Goal: Information Seeking & Learning: Check status

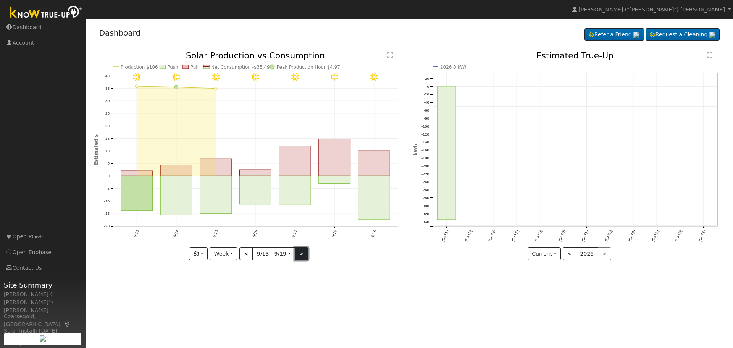
click at [299, 255] on button ">" at bounding box center [301, 253] width 13 height 13
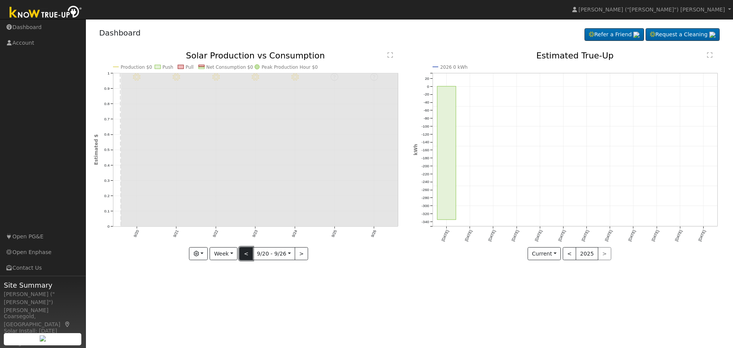
click at [246, 251] on button "<" at bounding box center [245, 253] width 13 height 13
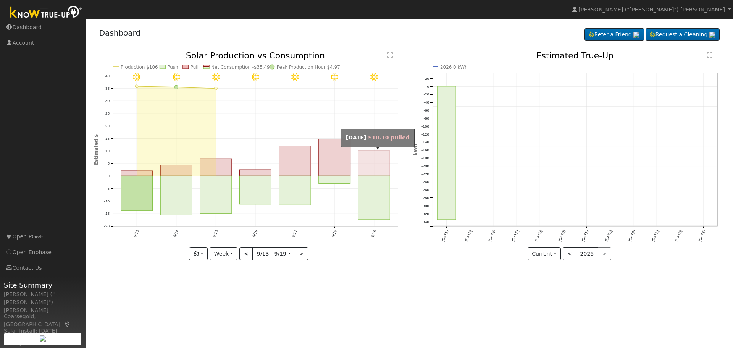
click at [374, 175] on rect "onclick=""" at bounding box center [374, 162] width 32 height 25
type input "[DATE]"
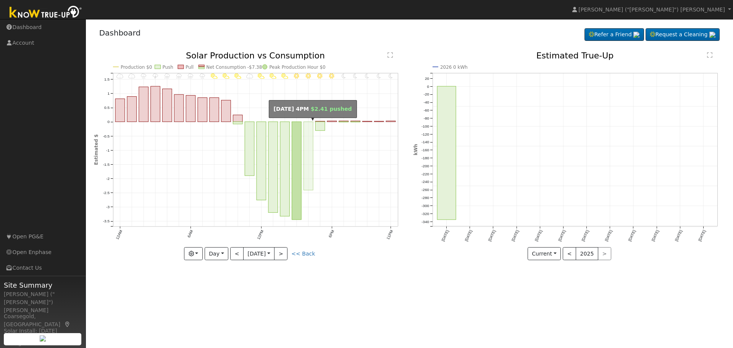
click at [308, 163] on rect "onclick=""" at bounding box center [309, 156] width 10 height 68
click at [194, 253] on icon "button" at bounding box center [191, 253] width 5 height 5
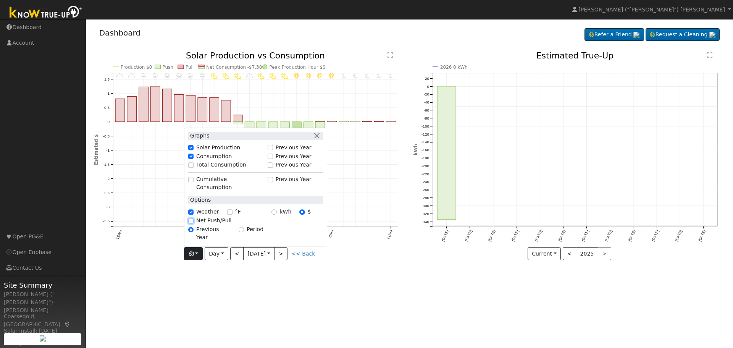
click at [194, 223] on input "Net Push/Pull" at bounding box center [190, 220] width 5 height 5
checkbox input "true"
click at [208, 274] on div "User Profile First name Last name Email Email Notifications No Emails No Emails…" at bounding box center [409, 183] width 647 height 329
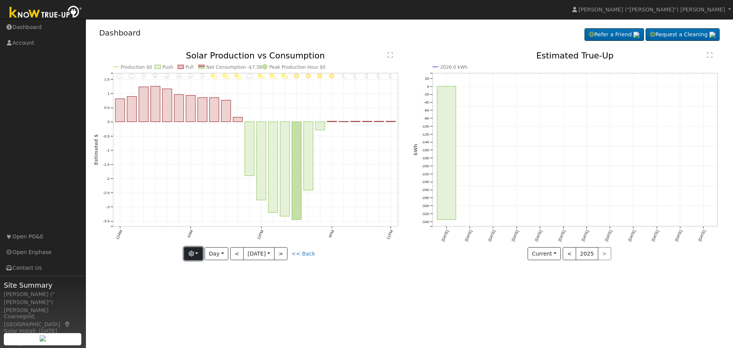
click at [197, 252] on button "button" at bounding box center [193, 253] width 19 height 13
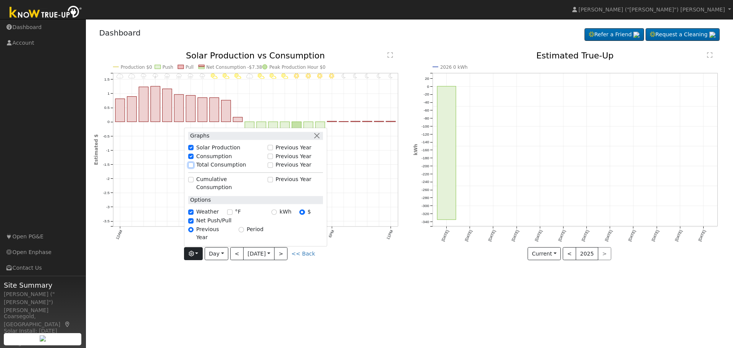
click at [194, 168] on input "Total Consumption" at bounding box center [190, 164] width 5 height 5
checkbox input "true"
click at [194, 182] on input "Cumulative Consumption" at bounding box center [190, 179] width 5 height 5
checkbox input "true"
checkbox input "false"
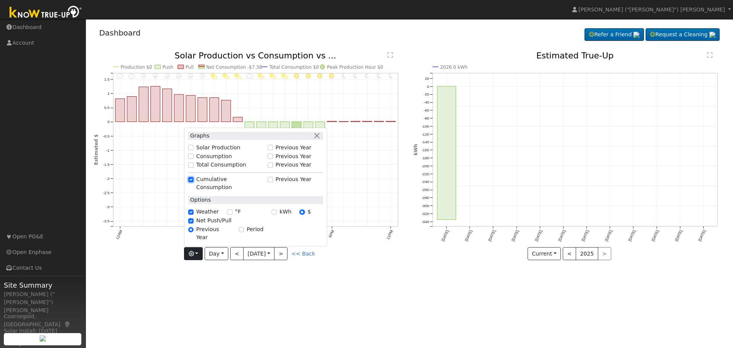
checkbox input "false"
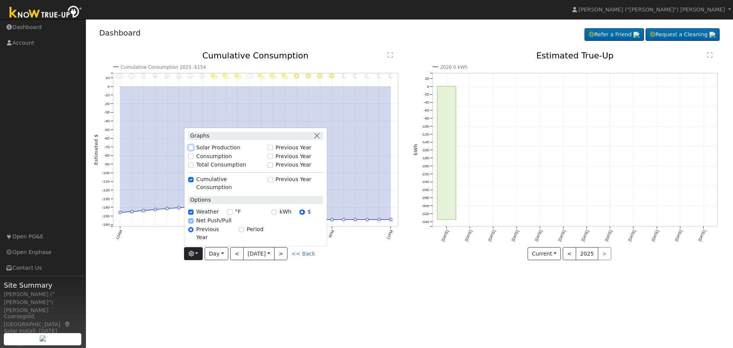
click at [194, 150] on input "Solar Production" at bounding box center [190, 147] width 5 height 5
checkbox input "true"
checkbox input "false"
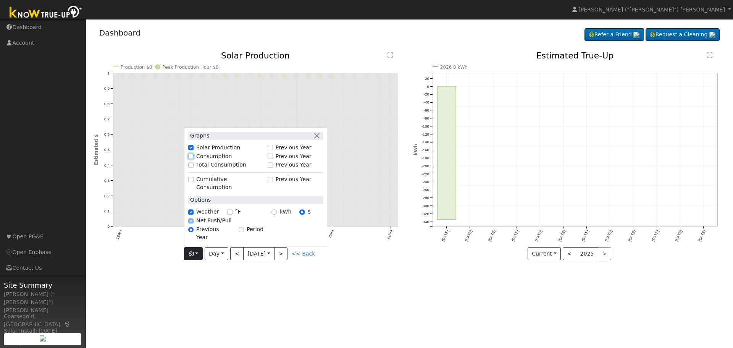
click at [194, 159] on input "Consumption" at bounding box center [190, 156] width 5 height 5
checkbox input "true"
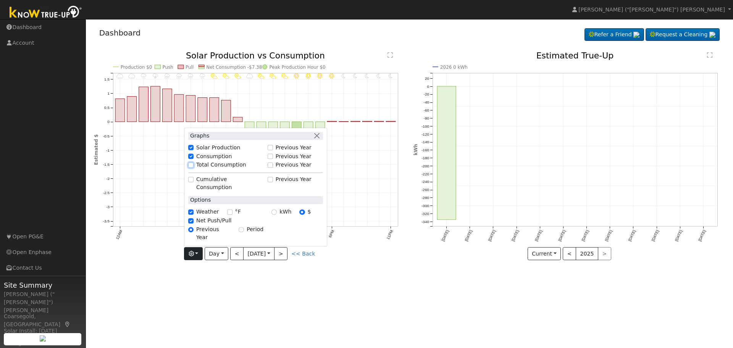
click at [194, 168] on input "Total Consumption" at bounding box center [190, 164] width 5 height 5
checkbox input "true"
click at [277, 215] on input "kWh" at bounding box center [274, 211] width 5 height 5
radio input "true"
radio input "false"
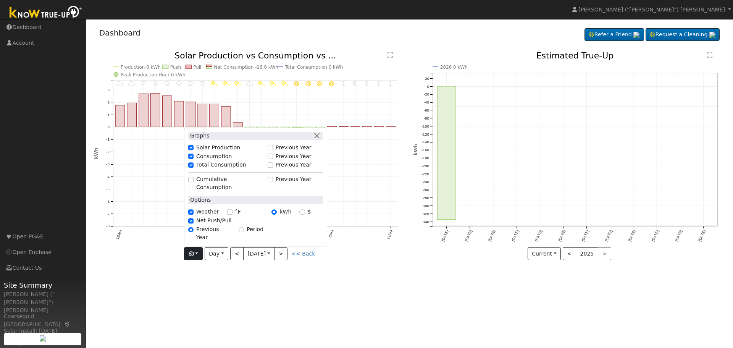
click at [274, 304] on div "User Profile First name Last name Email Email Notifications No Emails No Emails…" at bounding box center [409, 183] width 647 height 329
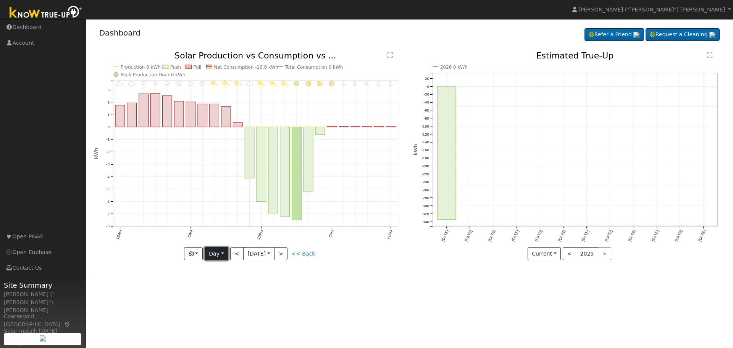
click at [222, 252] on button "Day" at bounding box center [217, 253] width 24 height 13
click at [222, 291] on link "Month" at bounding box center [231, 291] width 53 height 11
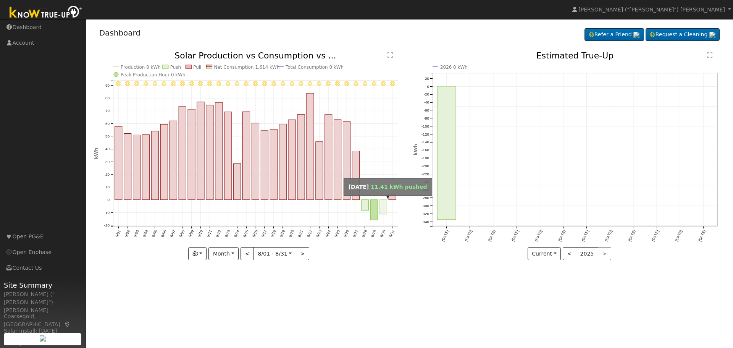
click at [384, 205] on rect "onclick=""" at bounding box center [383, 207] width 7 height 15
type input "[DATE]"
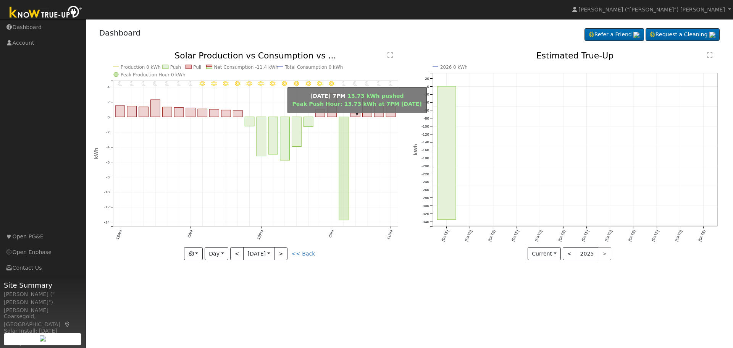
click at [345, 183] on rect "onclick=""" at bounding box center [344, 168] width 10 height 103
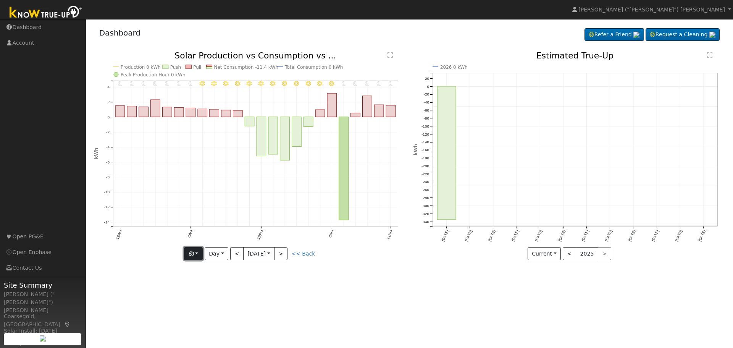
click at [198, 252] on button "button" at bounding box center [193, 253] width 19 height 13
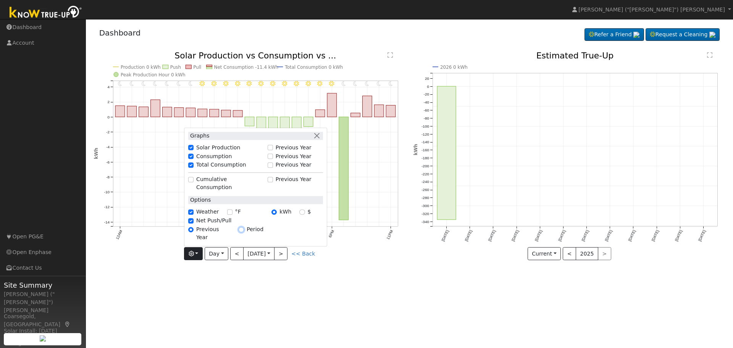
click at [241, 232] on input "Period" at bounding box center [241, 229] width 5 height 5
radio input "true"
click at [193, 232] on input "Previous Year" at bounding box center [190, 229] width 5 height 5
radio input "true"
click at [241, 232] on input "Period" at bounding box center [241, 229] width 5 height 5
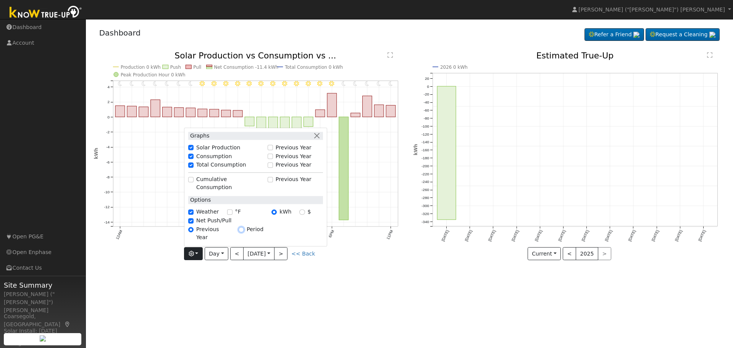
radio input "true"
click at [191, 232] on input "Previous Year" at bounding box center [190, 229] width 5 height 5
radio input "true"
radio input "false"
click at [243, 239] on div "Period" at bounding box center [251, 233] width 25 height 16
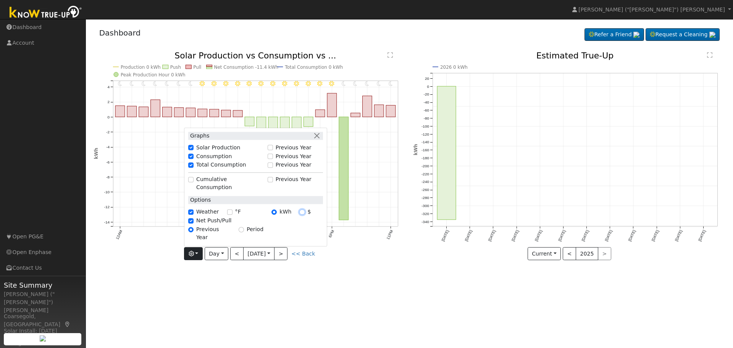
click at [304, 215] on input "$" at bounding box center [301, 211] width 5 height 5
radio input "true"
radio input "false"
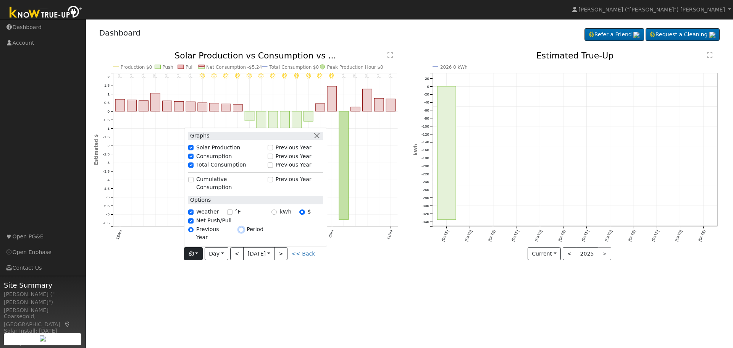
click at [242, 232] on input "Period" at bounding box center [241, 229] width 5 height 5
radio input "true"
radio input "false"
click at [194, 168] on input "Total Consumption" at bounding box center [190, 164] width 5 height 5
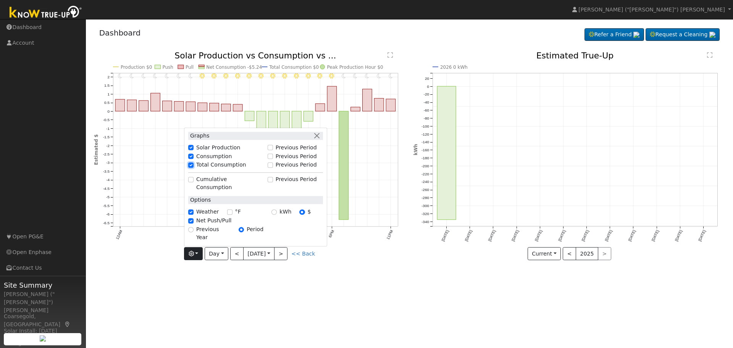
click at [193, 168] on input "Total Consumption" at bounding box center [190, 164] width 5 height 5
checkbox input "false"
click at [353, 290] on div "User Profile First name Last name Email Email Notifications No Emails No Emails…" at bounding box center [409, 183] width 647 height 329
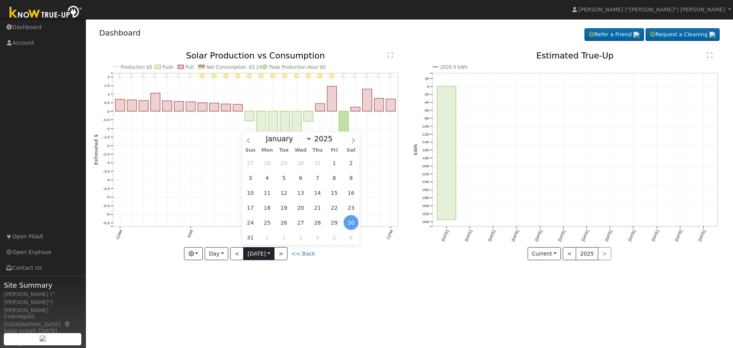
click at [272, 254] on input "[DATE]" at bounding box center [259, 254] width 31 height 12
click at [352, 139] on icon at bounding box center [353, 140] width 5 height 5
select select "8"
click at [257, 206] on span "21" at bounding box center [250, 207] width 15 height 15
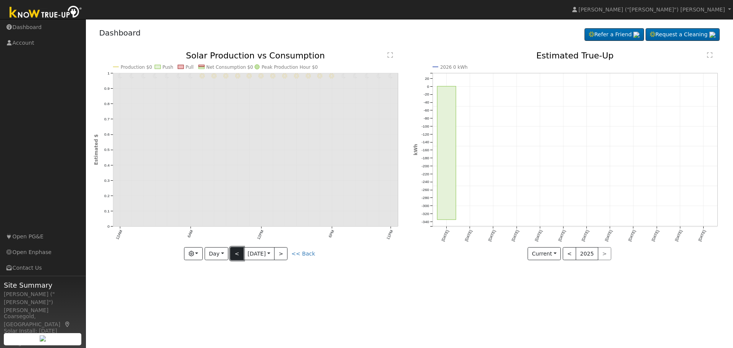
click at [239, 251] on button "<" at bounding box center [236, 253] width 13 height 13
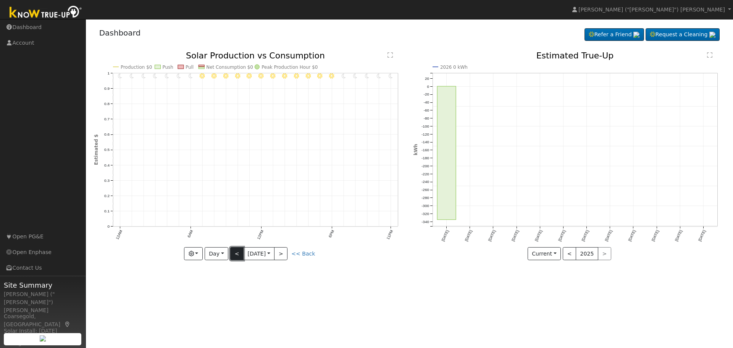
click at [239, 251] on button "<" at bounding box center [236, 253] width 13 height 13
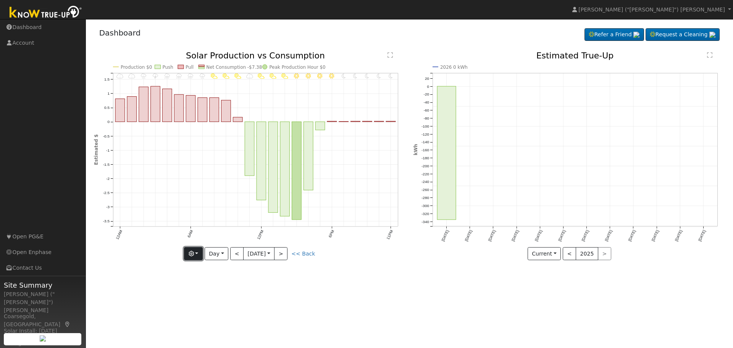
click at [193, 254] on icon "button" at bounding box center [191, 253] width 5 height 5
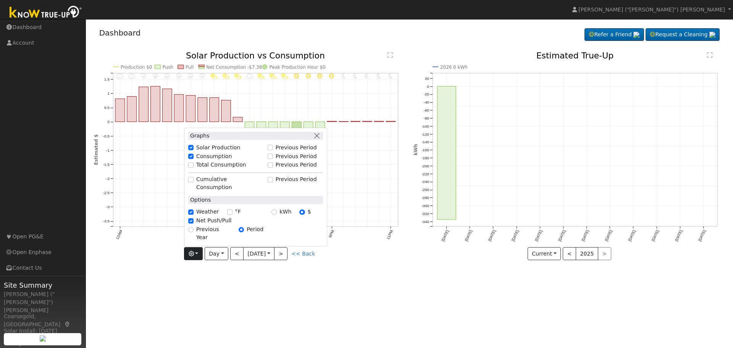
click at [144, 67] on text "Production $0" at bounding box center [137, 67] width 32 height 5
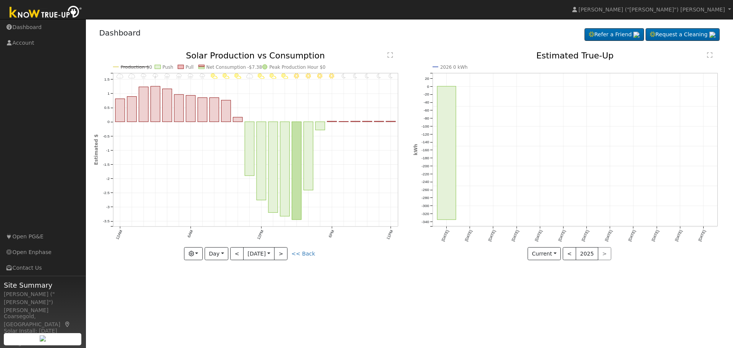
click at [144, 67] on line at bounding box center [135, 67] width 29 height 0
click at [213, 67] on text "Net Consumption -$7.38" at bounding box center [234, 67] width 56 height 5
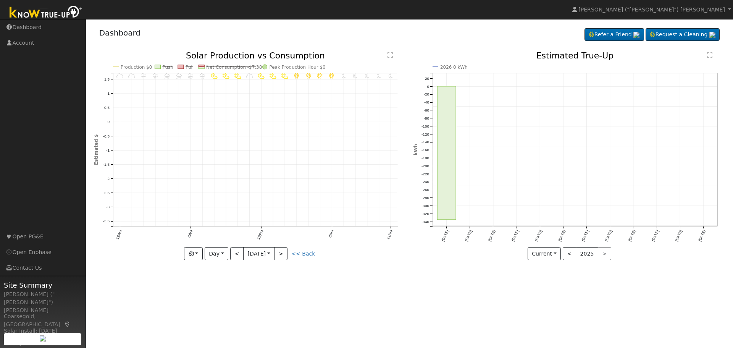
click at [213, 67] on text "Net Consumption -$7.38" at bounding box center [234, 67] width 56 height 5
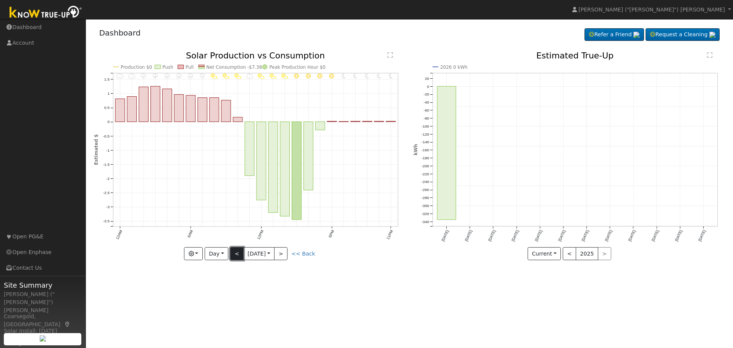
click at [238, 252] on button "<" at bounding box center [236, 253] width 13 height 13
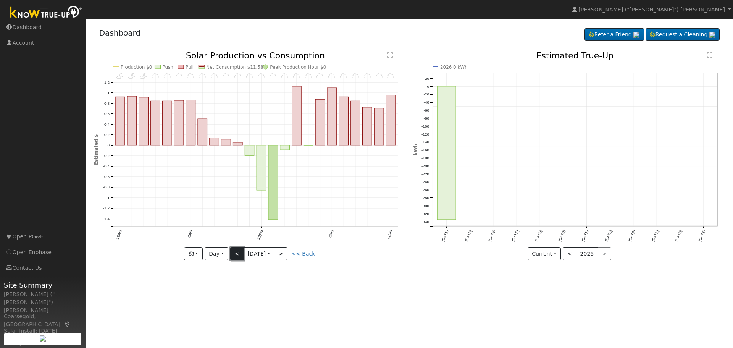
click at [238, 252] on button "<" at bounding box center [236, 253] width 13 height 13
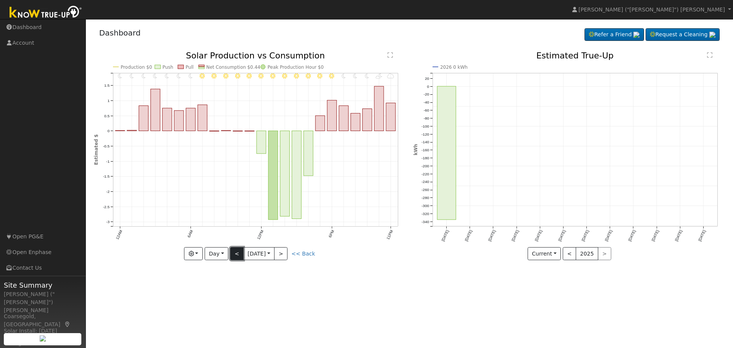
click at [238, 252] on button "<" at bounding box center [236, 253] width 13 height 13
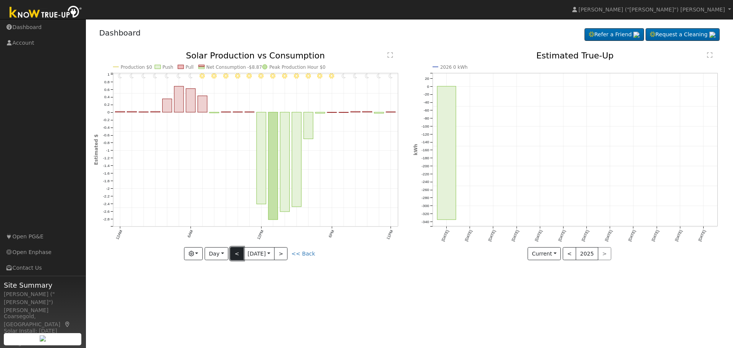
click at [236, 252] on button "<" at bounding box center [236, 253] width 13 height 13
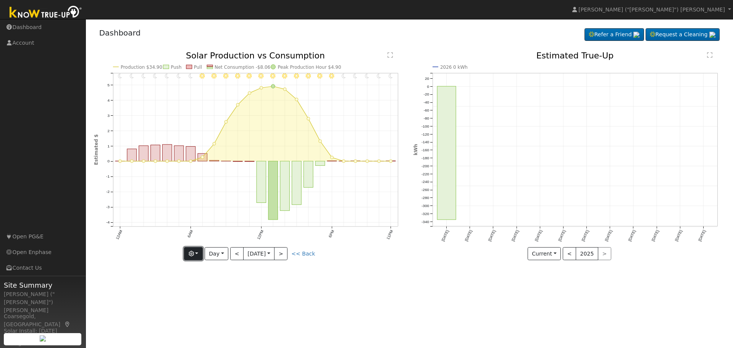
click at [197, 254] on button "button" at bounding box center [193, 253] width 19 height 13
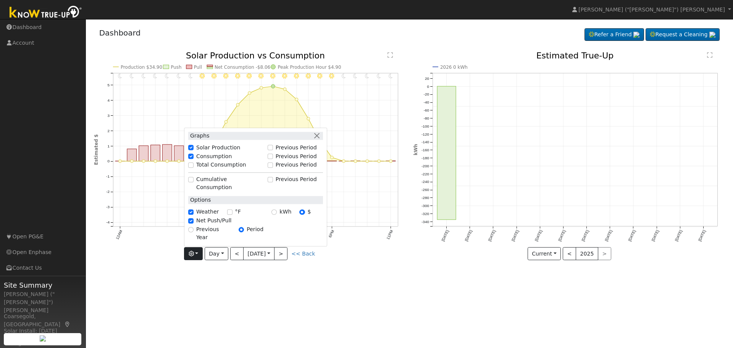
click at [319, 292] on div "User Profile First name Last name Email Email Notifications No Emails No Emails…" at bounding box center [409, 183] width 647 height 329
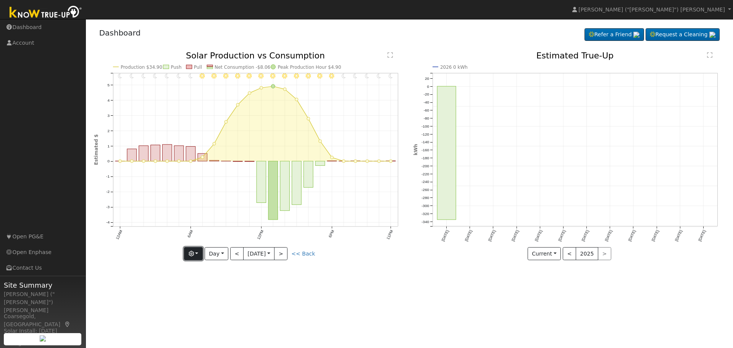
click at [187, 254] on button "button" at bounding box center [193, 253] width 19 height 13
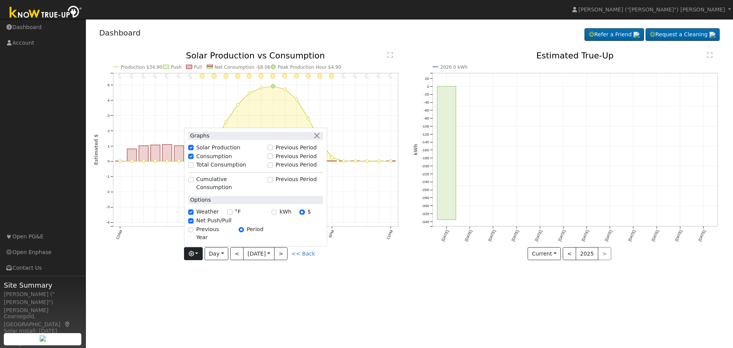
click at [147, 277] on div "User Profile First name Last name Email Email Notifications No Emails No Emails…" at bounding box center [409, 183] width 647 height 329
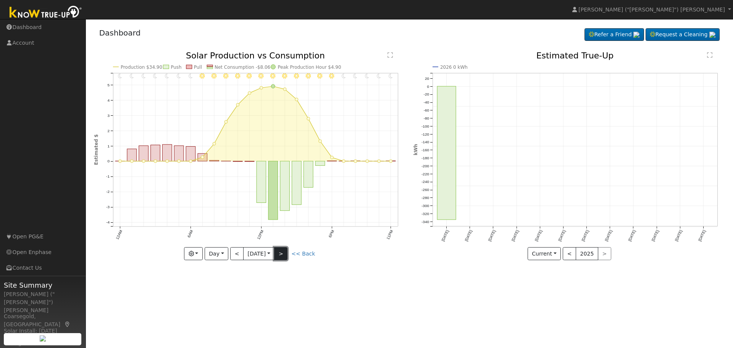
click at [287, 252] on button ">" at bounding box center [280, 253] width 13 height 13
type input "[DATE]"
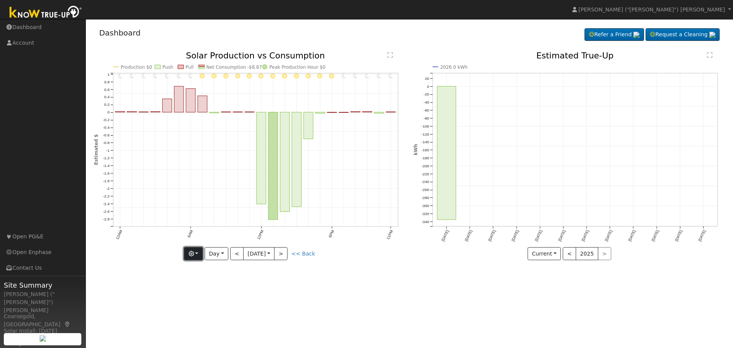
click at [194, 254] on icon "button" at bounding box center [191, 253] width 5 height 5
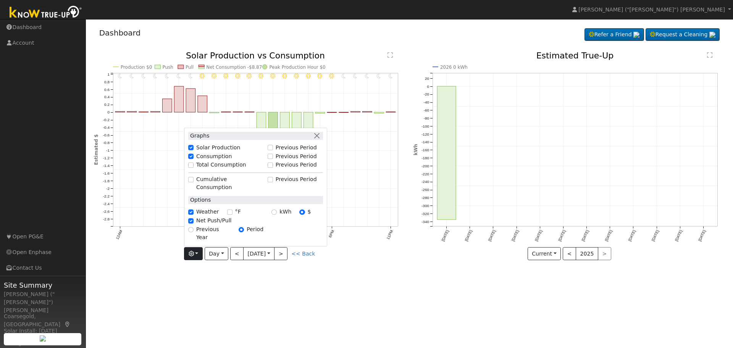
click at [387, 278] on div "User Profile First name Last name Email Email Notifications No Emails No Emails…" at bounding box center [409, 183] width 647 height 329
